Goal: Task Accomplishment & Management: Use online tool/utility

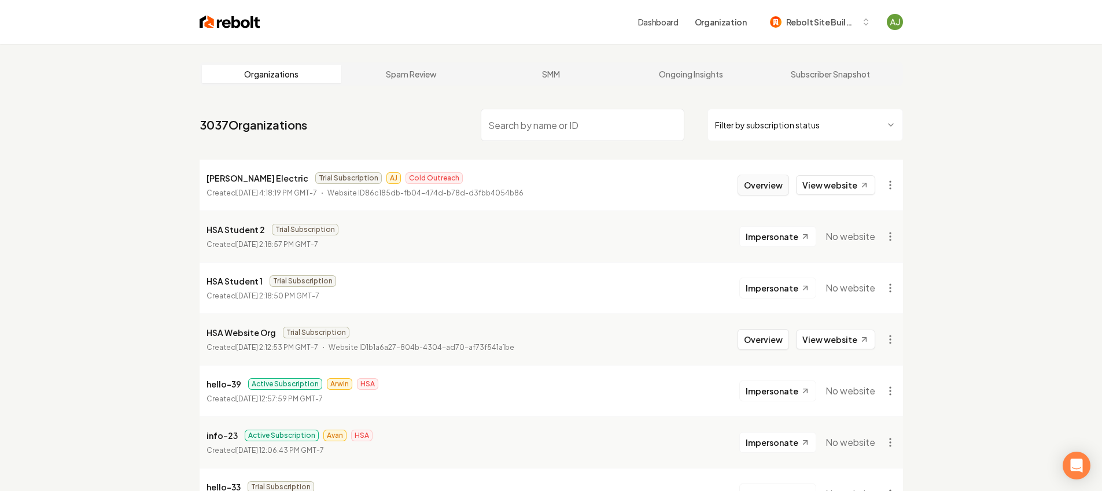
click at [772, 179] on button "Overview" at bounding box center [763, 185] width 51 height 21
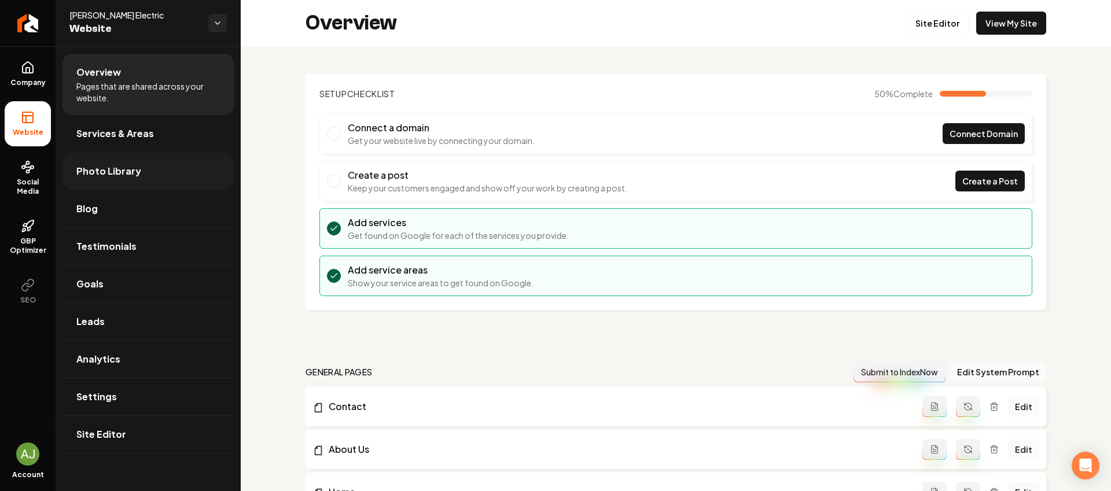
click at [107, 163] on link "Photo Library" at bounding box center [147, 171] width 171 height 37
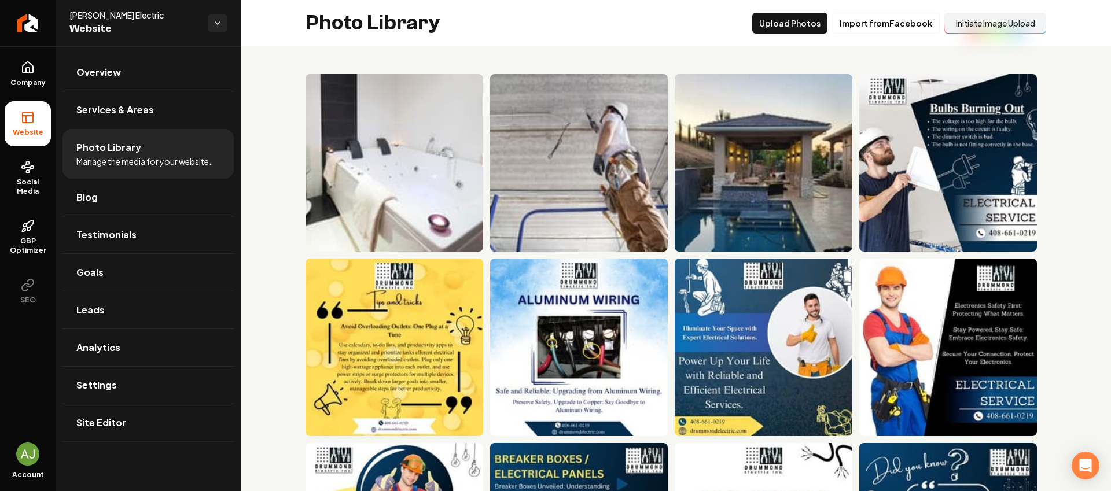
click at [980, 30] on button "Initiate Image Upload" at bounding box center [995, 23] width 102 height 21
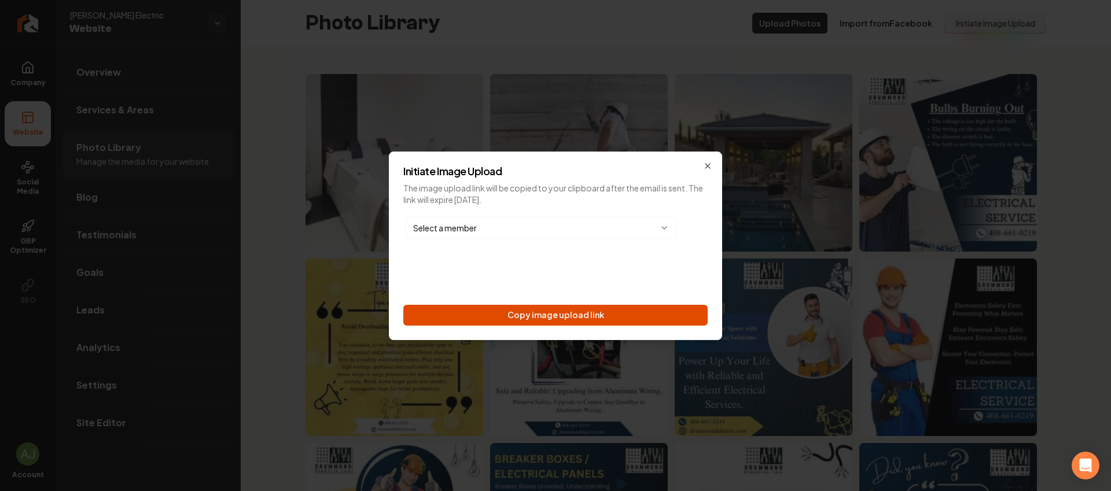
click at [581, 309] on button "Copy image upload link" at bounding box center [555, 315] width 304 height 21
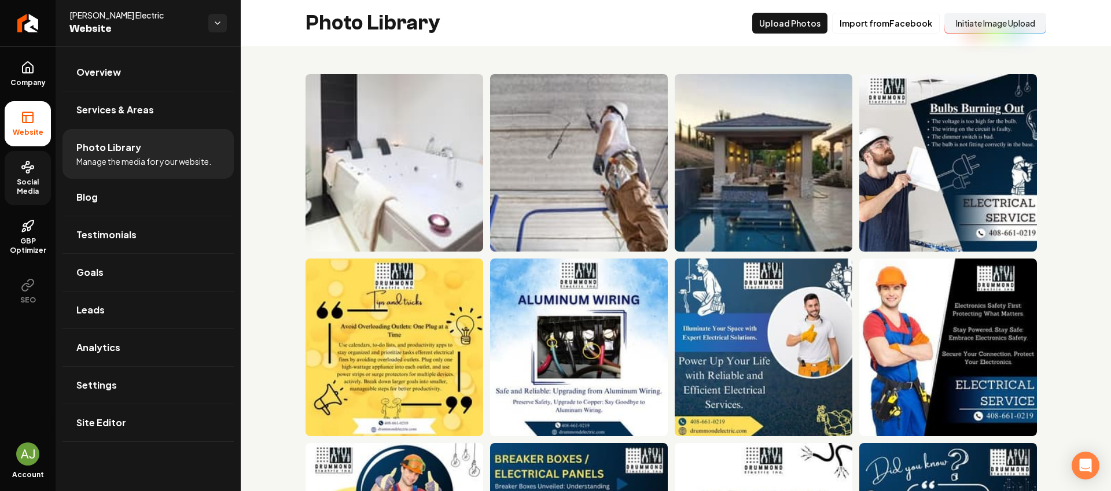
click at [35, 176] on link "Social Media" at bounding box center [28, 178] width 46 height 54
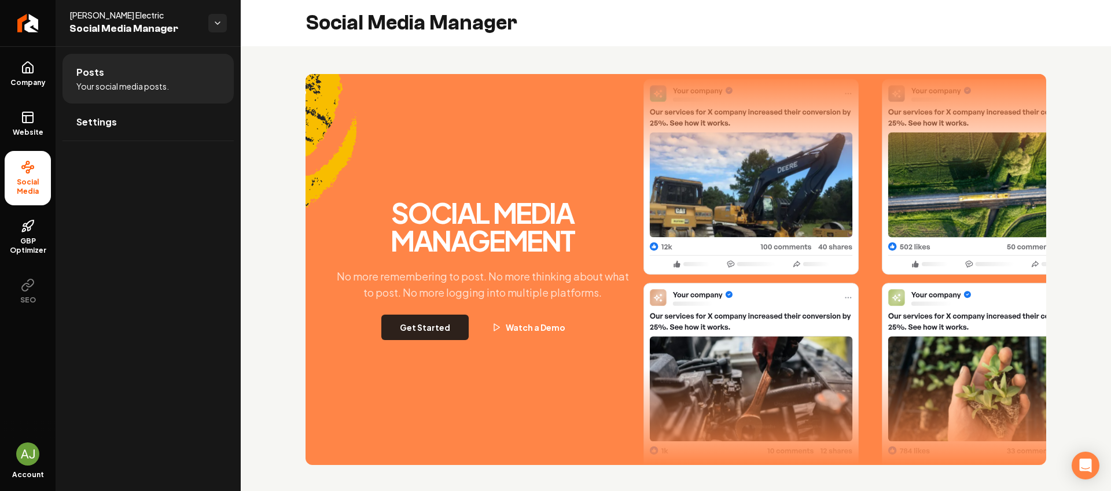
click at [432, 328] on button "Get Started" at bounding box center [424, 327] width 87 height 25
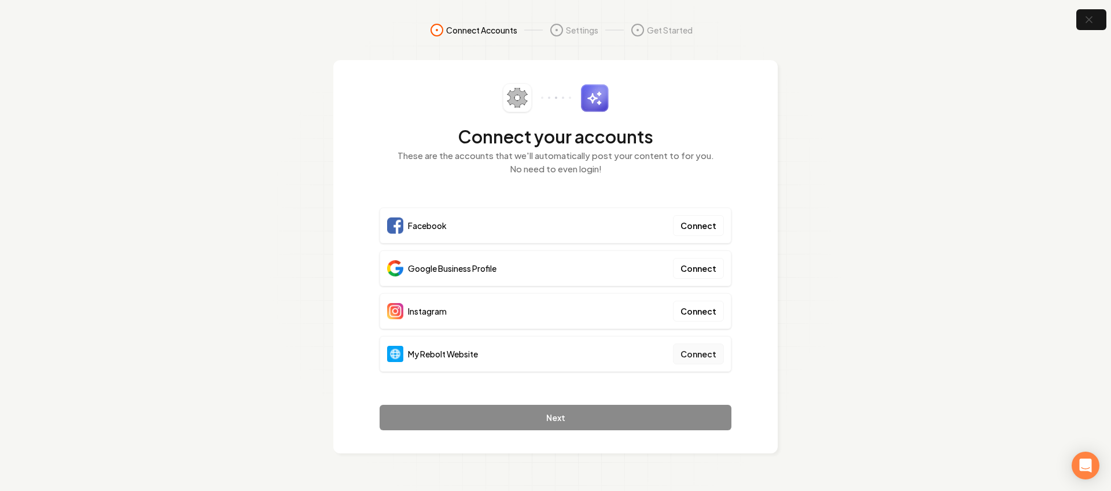
click at [702, 355] on button "Connect" at bounding box center [698, 354] width 51 height 21
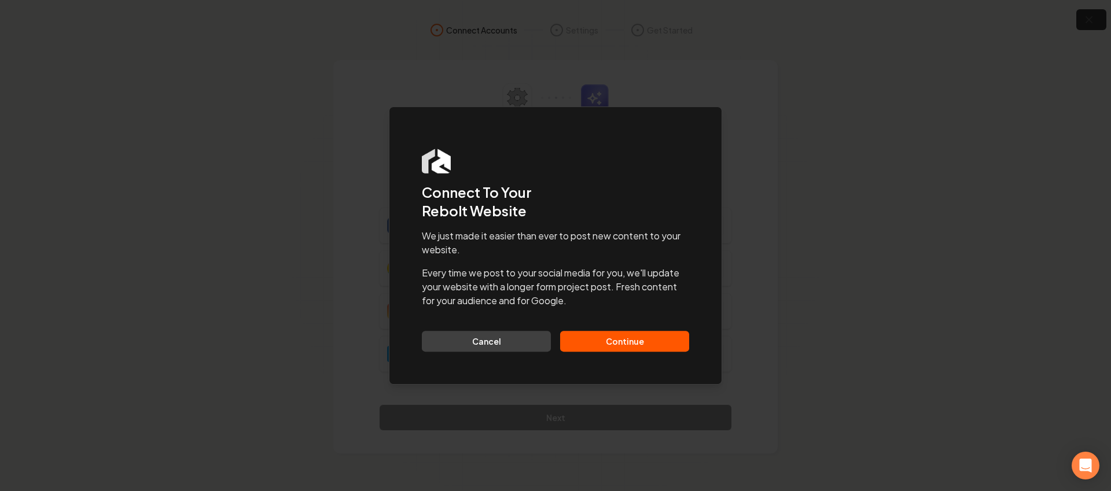
click at [607, 347] on button "Continue" at bounding box center [624, 341] width 129 height 21
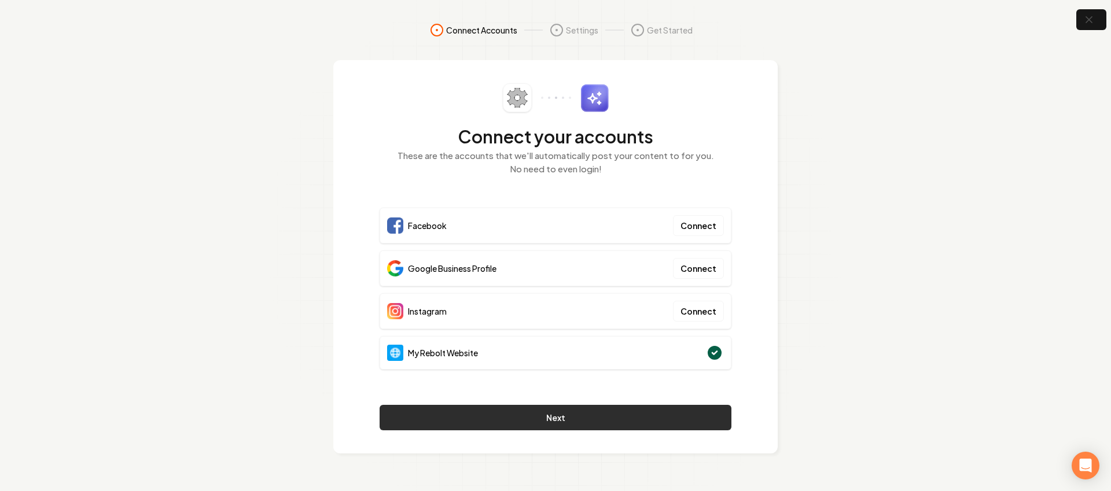
click at [594, 410] on button "Next" at bounding box center [555, 417] width 352 height 25
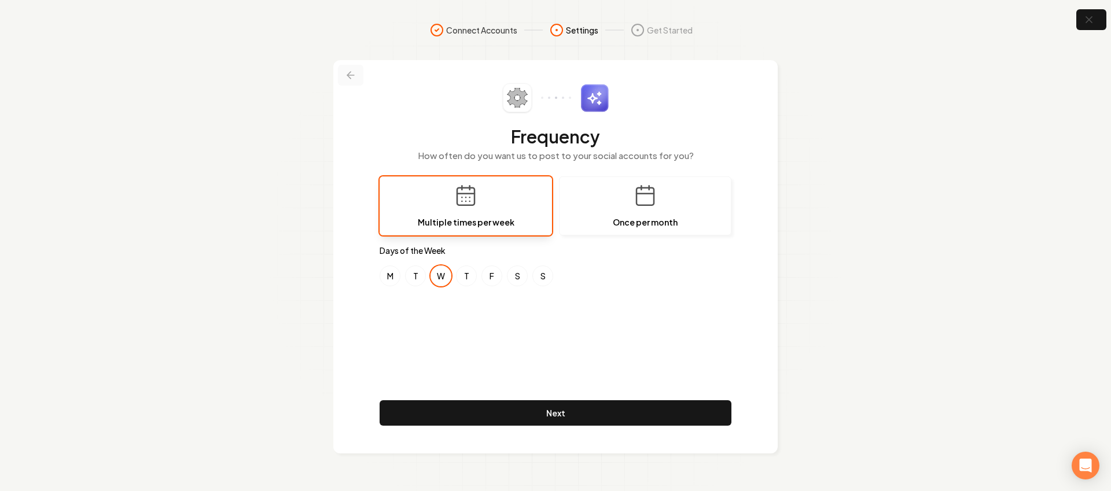
click at [351, 78] on icon at bounding box center [351, 75] width 12 height 12
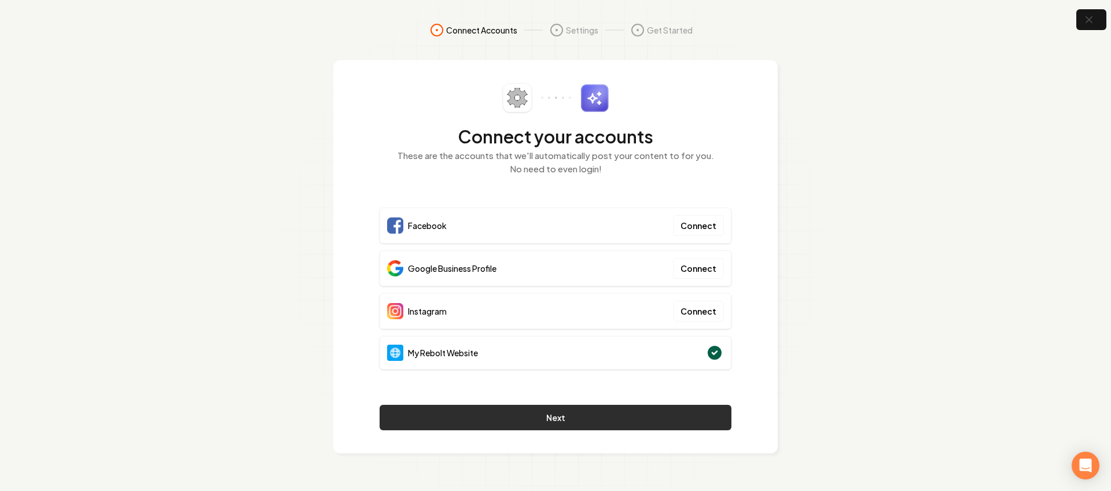
click at [585, 411] on button "Next" at bounding box center [555, 417] width 352 height 25
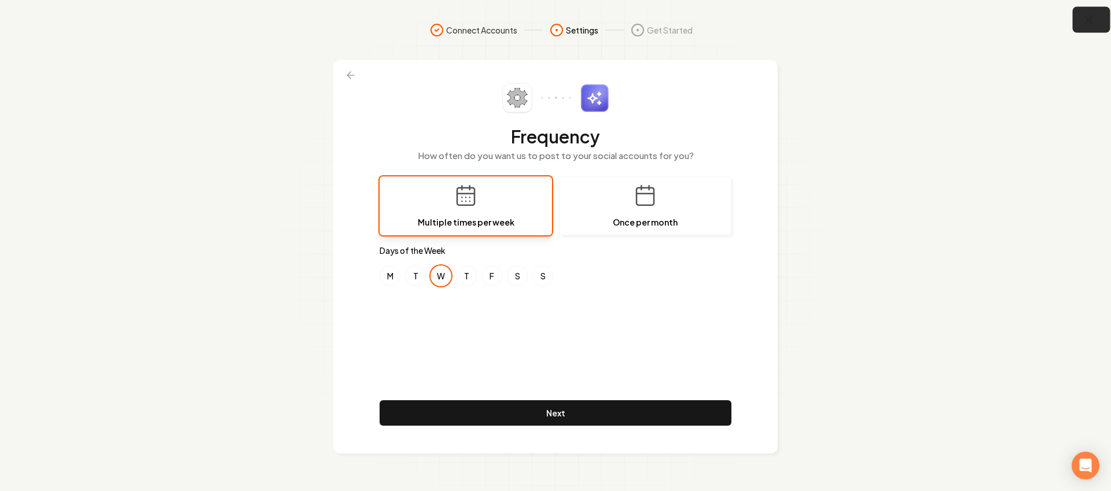
click at [1084, 19] on icon "button" at bounding box center [1088, 20] width 14 height 14
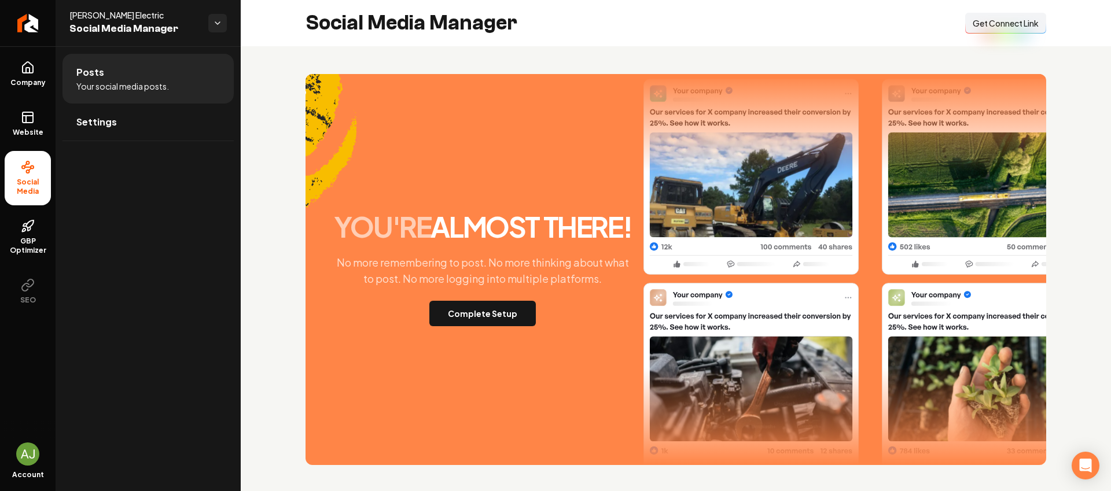
click at [991, 19] on span "Get Connect Link" at bounding box center [1005, 23] width 66 height 12
click at [27, 107] on link "Website" at bounding box center [28, 123] width 46 height 45
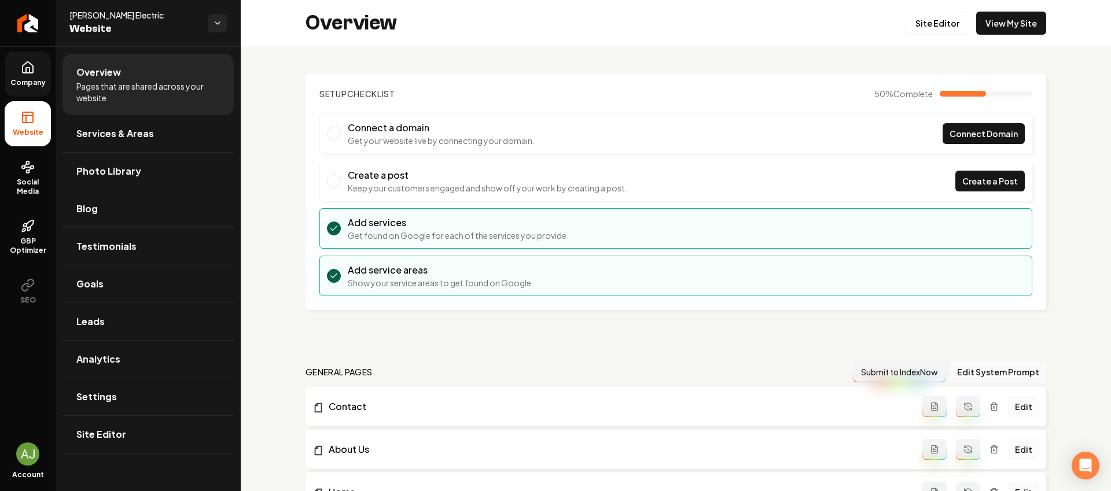
click at [31, 87] on span "Company" at bounding box center [28, 82] width 45 height 9
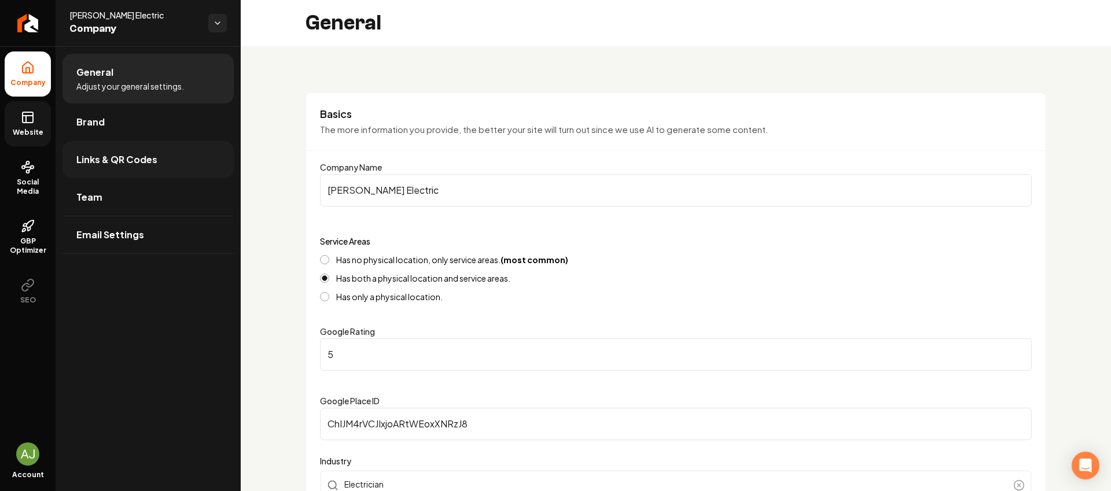
click at [93, 158] on span "Links & QR Codes" at bounding box center [116, 160] width 81 height 14
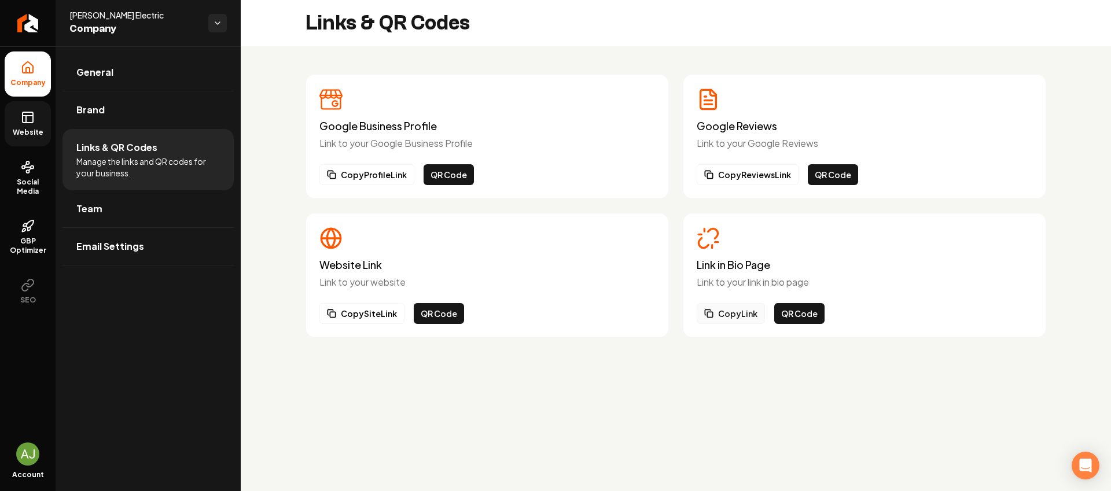
click at [725, 312] on button "Copy Link" at bounding box center [730, 313] width 68 height 21
click at [35, 87] on span "Company" at bounding box center [28, 82] width 45 height 9
click at [19, 114] on link "Website" at bounding box center [28, 123] width 46 height 45
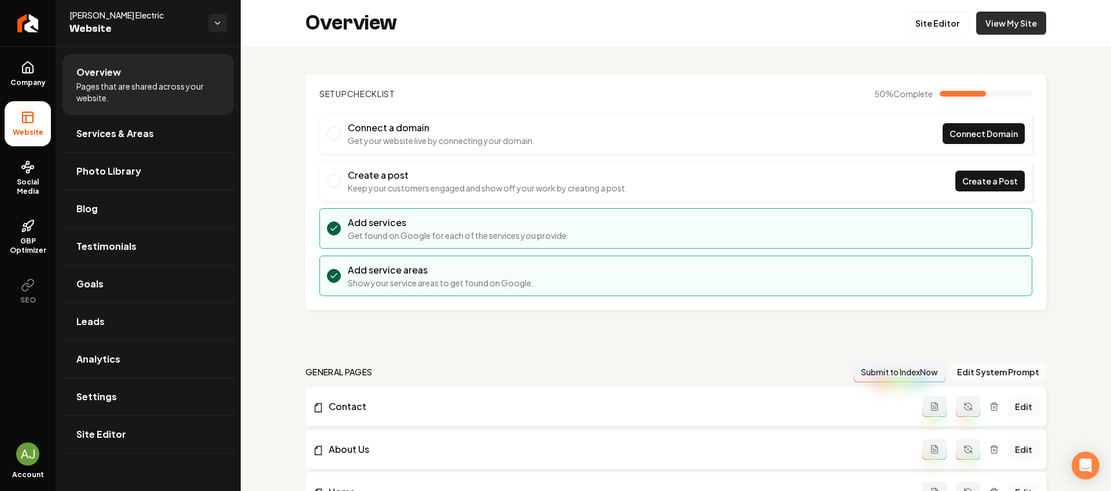
click at [1005, 27] on link "View My Site" at bounding box center [1011, 23] width 70 height 23
